Goal: Transaction & Acquisition: Purchase product/service

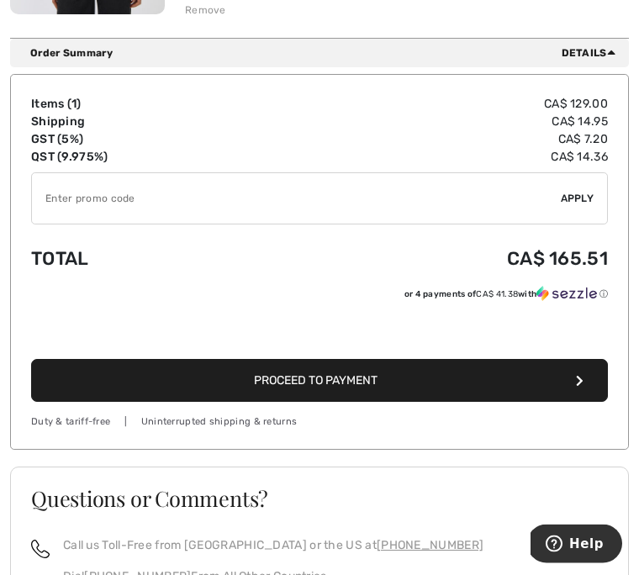
scroll to position [491, 0]
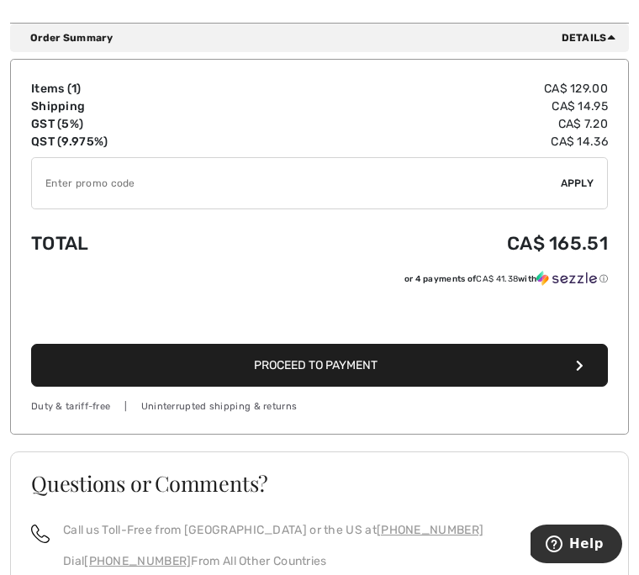
click at [397, 370] on button "Proceed to Payment" at bounding box center [319, 365] width 577 height 43
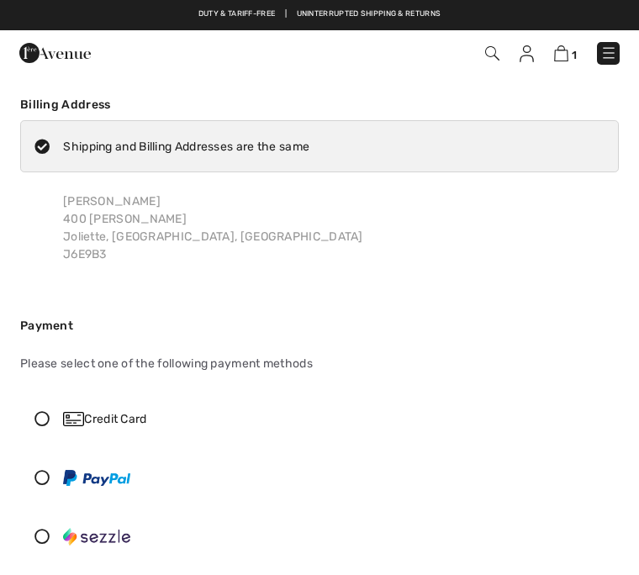
checkbox input "true"
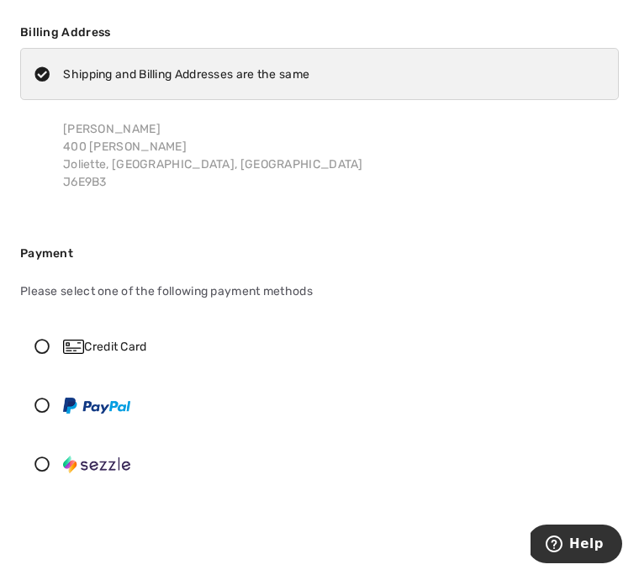
scroll to position [73, 0]
click at [52, 352] on icon at bounding box center [42, 345] width 42 height 15
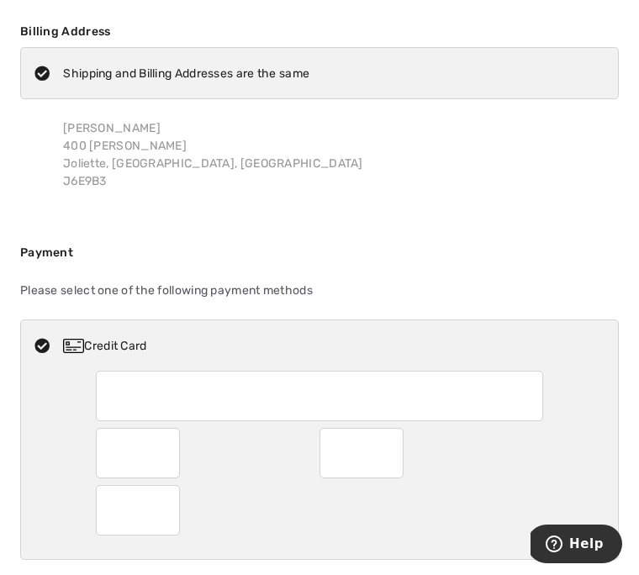
click at [77, 347] on img at bounding box center [73, 346] width 21 height 14
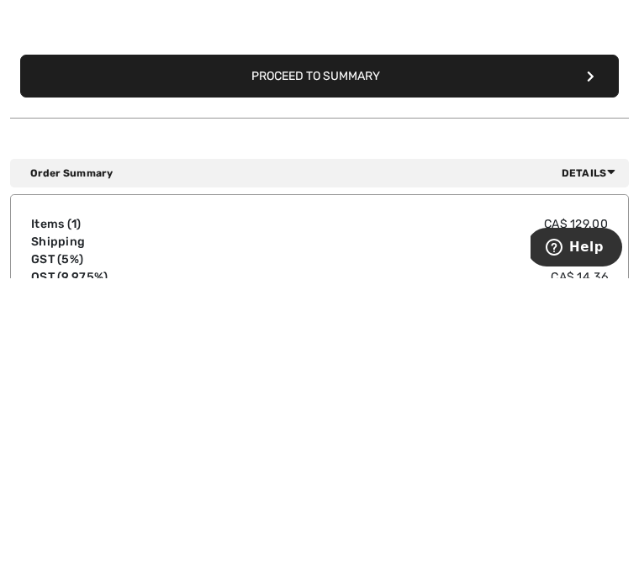
scroll to position [467, 0]
click at [385, 352] on button "Proceed to Summary" at bounding box center [319, 373] width 599 height 43
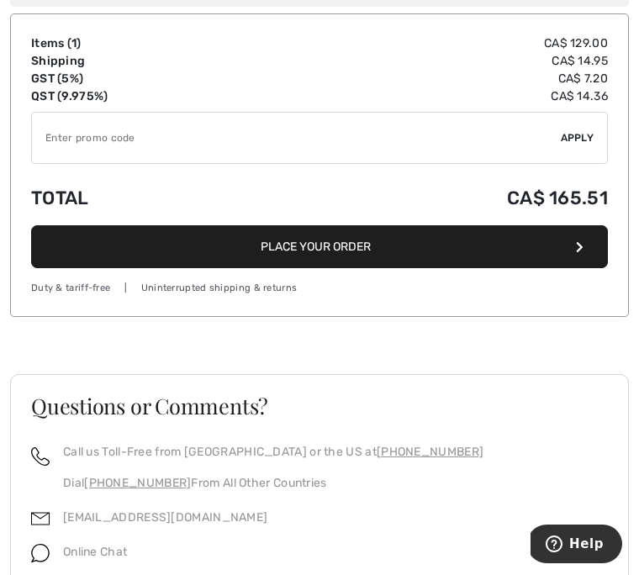
scroll to position [1769, 0]
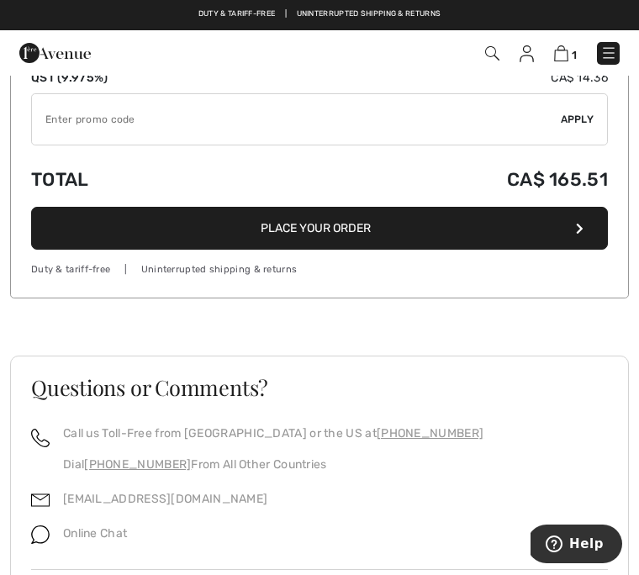
click at [357, 219] on button "Place Your Order" at bounding box center [319, 228] width 577 height 43
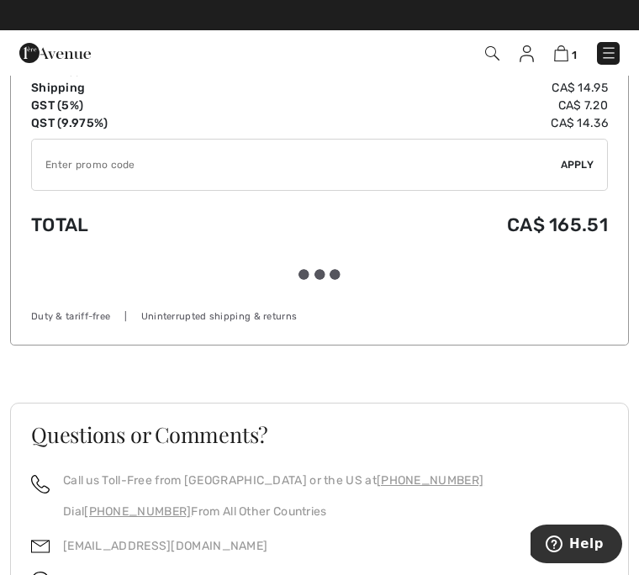
scroll to position [1726, 0]
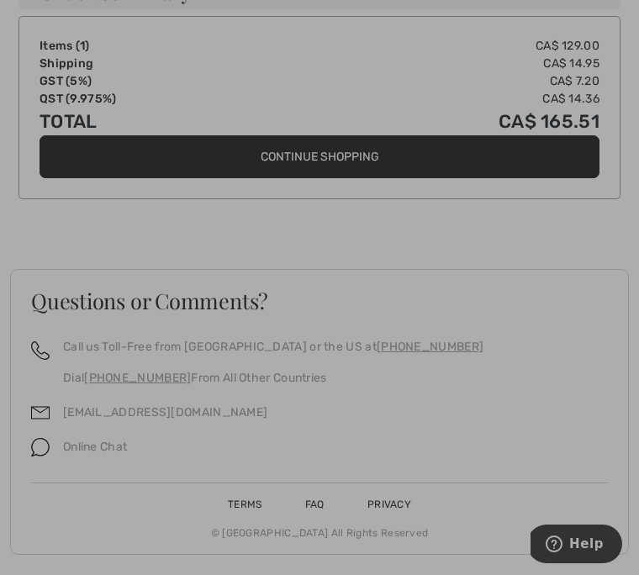
scroll to position [1120, 0]
